Goal: Information Seeking & Learning: Learn about a topic

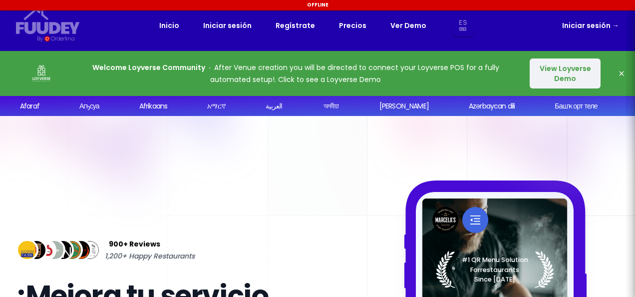
select select "es"
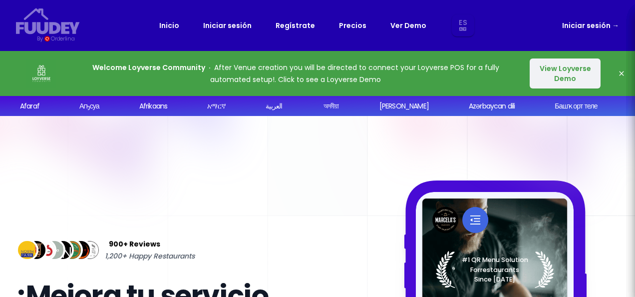
select select "es"
click at [353, 27] on link "Precios" at bounding box center [352, 25] width 27 height 12
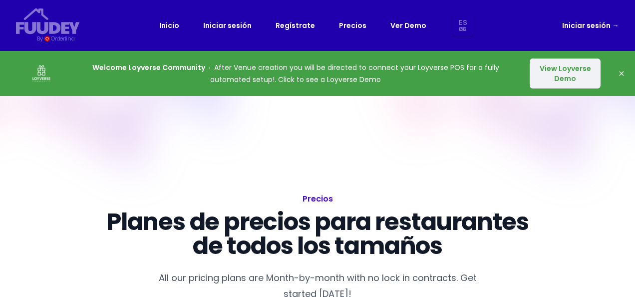
select select "es"
click at [410, 26] on link "Ver Demo" at bounding box center [409, 25] width 36 height 12
select select "es"
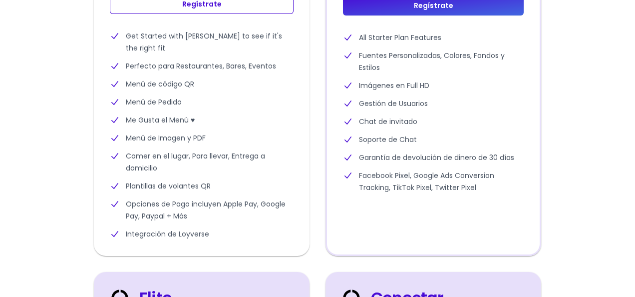
scroll to position [452, 0]
click at [262, 209] on li "Opciones de Pago incluyen Apple Pay, Google Pay, Paypal + Más" at bounding box center [202, 210] width 184 height 24
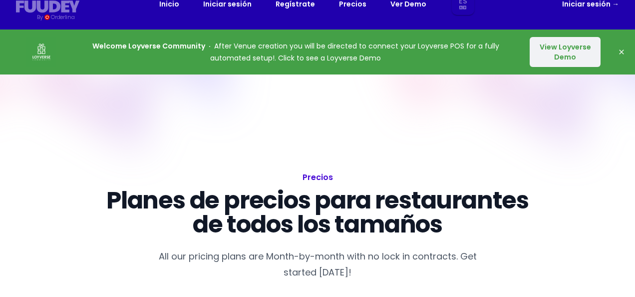
scroll to position [0, 0]
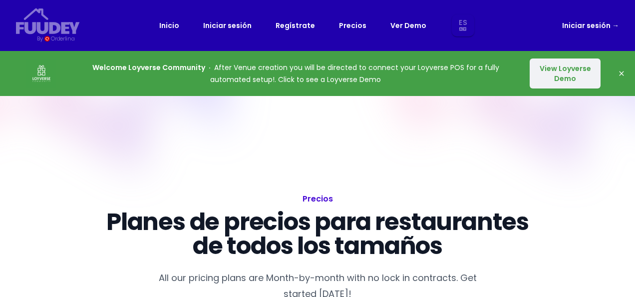
click at [557, 76] on button "View Loyverse Demo" at bounding box center [565, 73] width 71 height 30
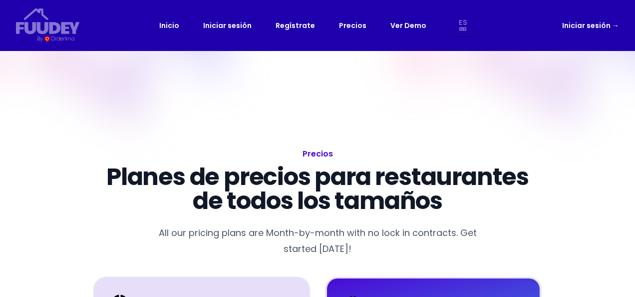
select select "es"
